Goal: Information Seeking & Learning: Check status

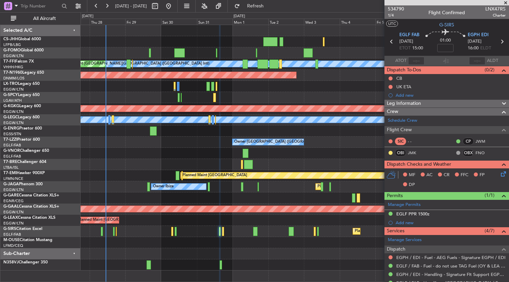
click at [218, 148] on div at bounding box center [294, 153] width 428 height 11
click at [299, 89] on div "Planned Maint Dusseldorf" at bounding box center [294, 86] width 428 height 11
click at [199, 33] on div at bounding box center [294, 30] width 428 height 11
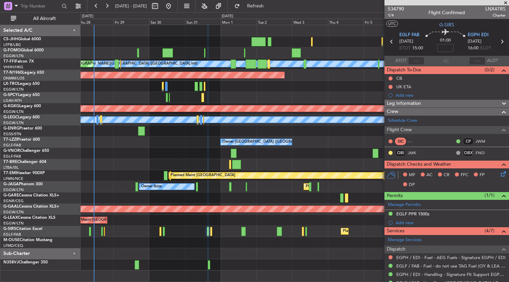
click at [177, 135] on div at bounding box center [294, 130] width 428 height 11
click at [164, 144] on div "Owner [GEOGRAPHIC_DATA] ([GEOGRAPHIC_DATA]) Owner Unplanned Maint [GEOGRAPHIC_D…" at bounding box center [294, 142] width 428 height 11
click at [396, 10] on span "534790" at bounding box center [396, 8] width 16 height 7
click at [326, 143] on div "Owner [GEOGRAPHIC_DATA] ([GEOGRAPHIC_DATA]) Owner Unplanned Maint [GEOGRAPHIC_D…" at bounding box center [294, 142] width 428 height 11
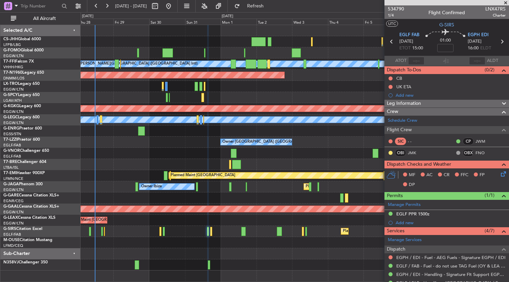
click at [269, 193] on div at bounding box center [294, 197] width 428 height 11
click at [182, 261] on div at bounding box center [294, 264] width 428 height 11
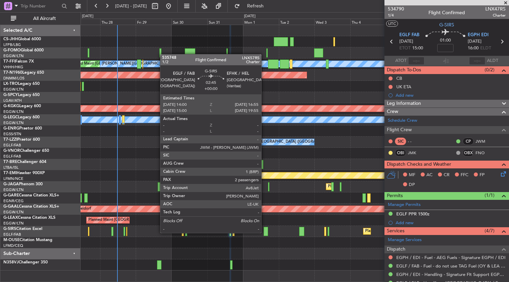
click at [264, 232] on div at bounding box center [265, 231] width 4 height 9
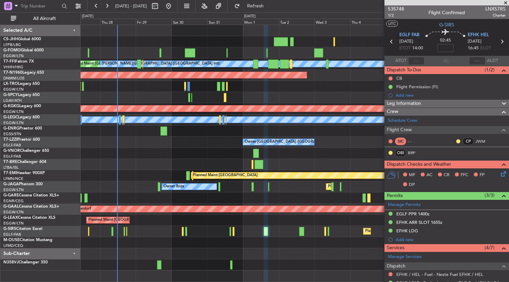
click at [340, 91] on div "Planned Maint Dusseldorf" at bounding box center [294, 86] width 428 height 11
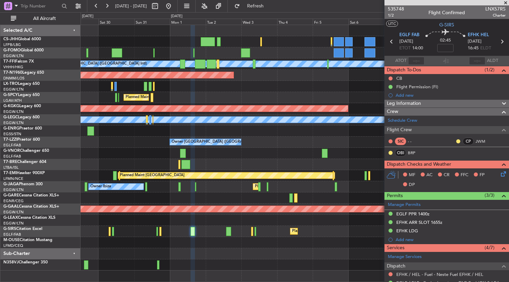
click at [206, 254] on div "[PERSON_NAME][GEOGRAPHIC_DATA] ([GEOGRAPHIC_DATA] Intl) Planned Maint Tianjin (…" at bounding box center [294, 148] width 428 height 246
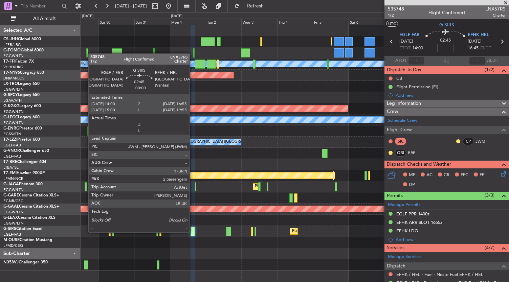
click at [193, 232] on div at bounding box center [192, 231] width 4 height 9
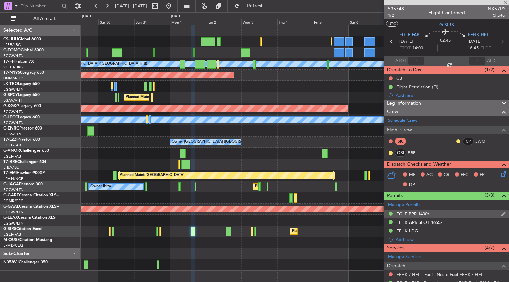
click at [413, 215] on div "EGLF PPR 1400z" at bounding box center [412, 214] width 33 height 6
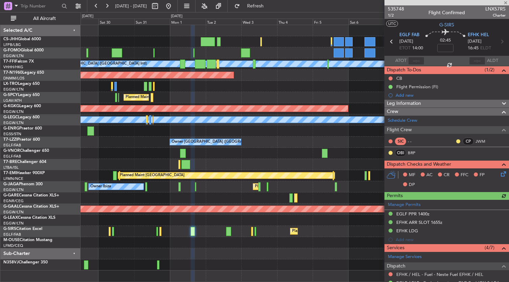
click at [402, 203] on div "Manage Permits EGLF PPR 1400z EFHK ARR SLOT 1655z EFHK LDG Add new" at bounding box center [446, 222] width 124 height 44
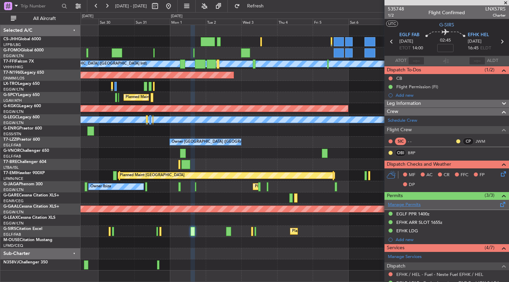
click at [402, 203] on link "Manage Permits" at bounding box center [404, 205] width 33 height 7
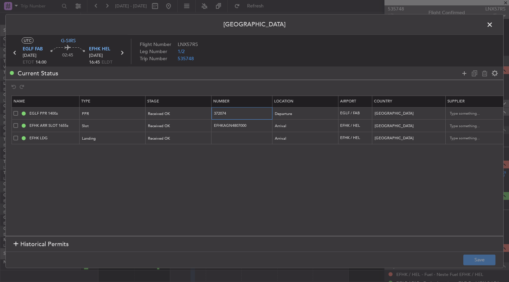
click at [220, 114] on input "372074" at bounding box center [242, 114] width 59 height 6
click at [285, 200] on section "Name Type Stage Number Location Airport Country Supplier Req For Utc Issued For…" at bounding box center [254, 165] width 497 height 142
click at [124, 53] on icon at bounding box center [121, 52] width 9 height 9
click at [220, 113] on input "372075" at bounding box center [242, 114] width 59 height 6
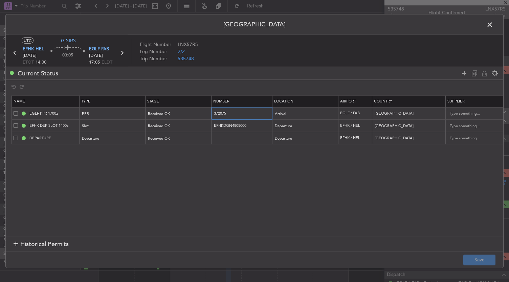
click at [220, 113] on input "372075" at bounding box center [242, 114] width 59 height 6
click at [493, 25] on span at bounding box center [493, 27] width 0 height 14
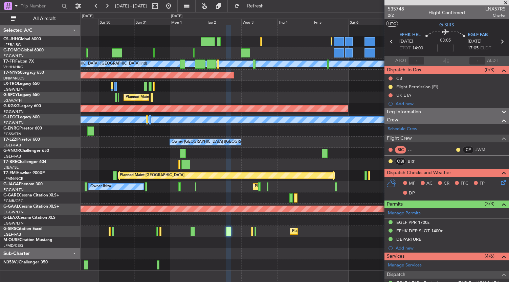
click at [400, 9] on span "535748" at bounding box center [396, 8] width 16 height 7
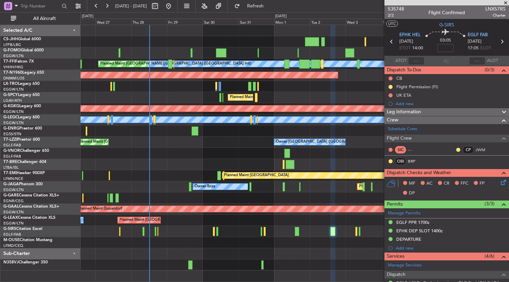
click at [371, 156] on div "[PERSON_NAME][GEOGRAPHIC_DATA] ([GEOGRAPHIC_DATA] Intl) Planned Maint [GEOGRAPH…" at bounding box center [294, 148] width 428 height 246
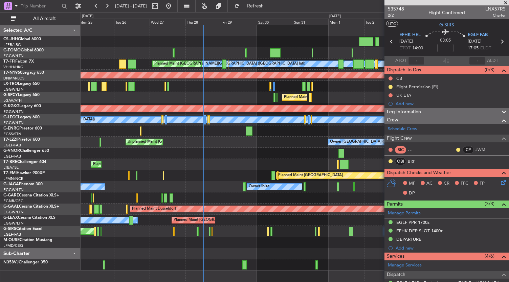
click at [248, 159] on div "Planned Maint Warsaw ([GEOGRAPHIC_DATA])" at bounding box center [294, 164] width 428 height 11
click at [221, 163] on div "Planned Maint Warsaw ([GEOGRAPHIC_DATA])" at bounding box center [294, 164] width 428 height 11
click at [189, 160] on div "Planned Maint [GEOGRAPHIC_DATA] ([GEOGRAPHIC_DATA]) [PERSON_NAME][GEOGRAPHIC_DA…" at bounding box center [294, 148] width 428 height 246
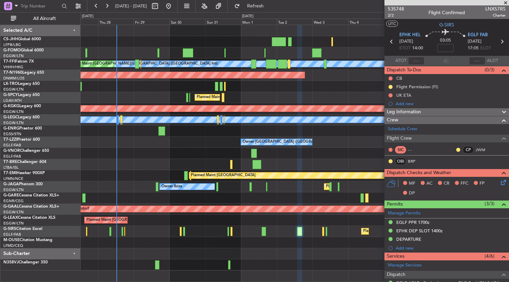
click at [327, 139] on div "Owner [GEOGRAPHIC_DATA] ([GEOGRAPHIC_DATA]) Owner Unplanned Maint [GEOGRAPHIC_D…" at bounding box center [294, 142] width 428 height 11
click at [401, 10] on span "535748" at bounding box center [396, 8] width 16 height 7
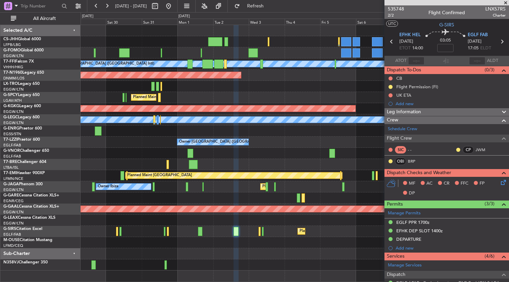
click at [264, 150] on div at bounding box center [294, 153] width 428 height 11
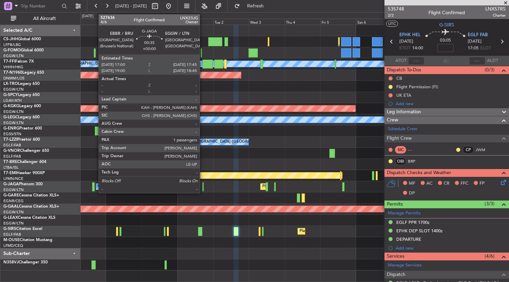
click at [203, 190] on div at bounding box center [202, 186] width 1 height 9
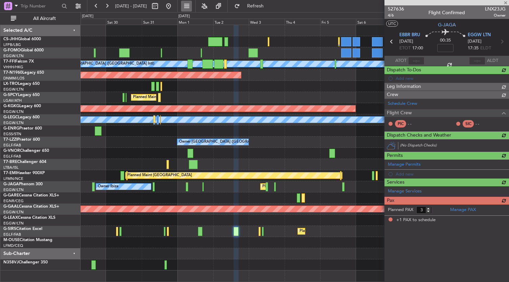
type input "1"
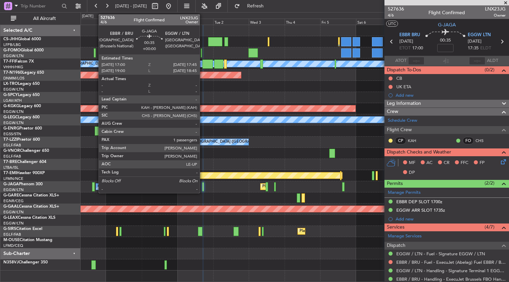
click at [203, 189] on div at bounding box center [202, 186] width 1 height 9
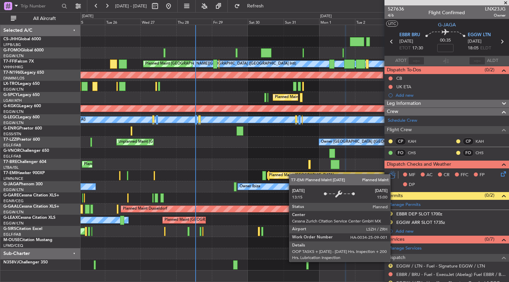
click at [304, 176] on div "Planned Maint [GEOGRAPHIC_DATA] ([GEOGRAPHIC_DATA]) [PERSON_NAME][GEOGRAPHIC_DA…" at bounding box center [294, 148] width 428 height 246
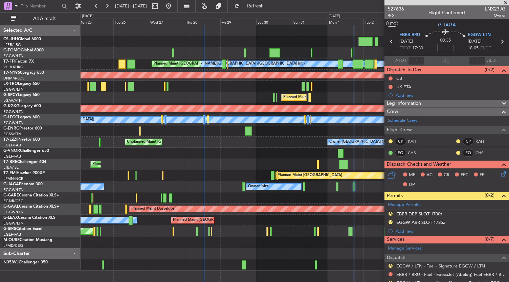
click at [272, 101] on div "Planned Maint Athens ([PERSON_NAME] Intl)" at bounding box center [294, 97] width 428 height 11
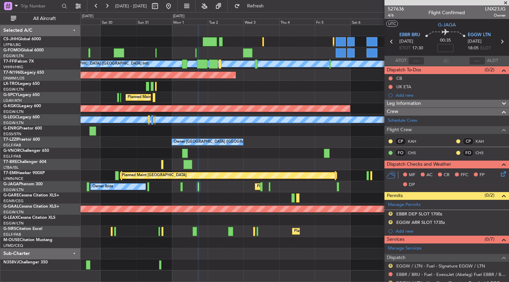
click at [182, 112] on div "[PERSON_NAME][GEOGRAPHIC_DATA] ([GEOGRAPHIC_DATA] Intl) Planned Maint Tianjin (…" at bounding box center [294, 148] width 428 height 246
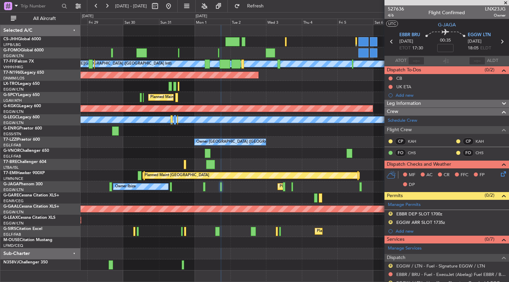
click at [293, 86] on div "Planned Maint Dusseldorf" at bounding box center [294, 86] width 428 height 11
click at [258, 93] on div "Planned Maint Athens ([PERSON_NAME] Intl)" at bounding box center [294, 97] width 428 height 11
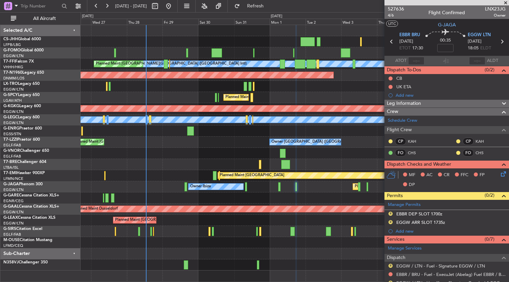
click at [209, 149] on div at bounding box center [294, 153] width 428 height 11
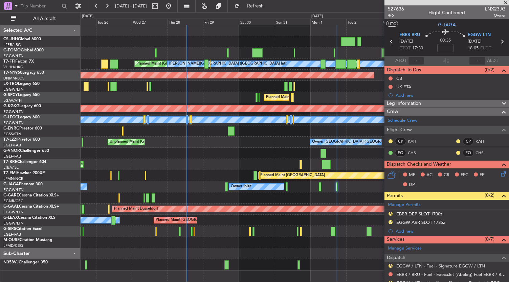
click at [190, 169] on div "Planned Maint Warsaw ([GEOGRAPHIC_DATA])" at bounding box center [294, 164] width 428 height 11
